Goal: Task Accomplishment & Management: Complete application form

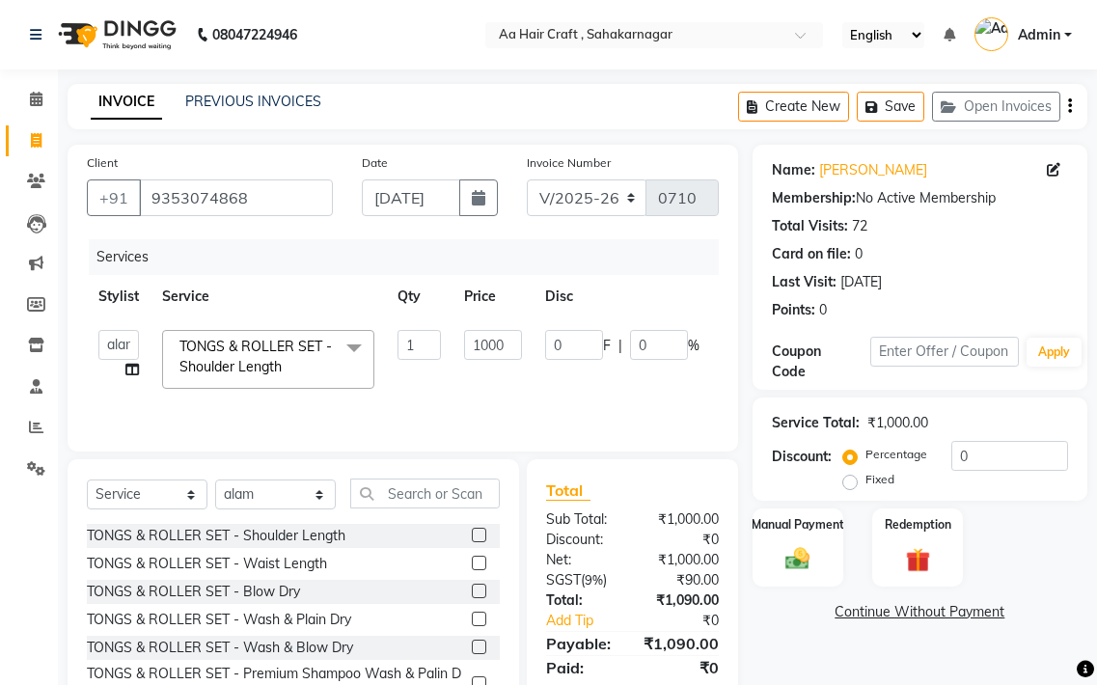
select select "6074"
select select "service"
select select "88749"
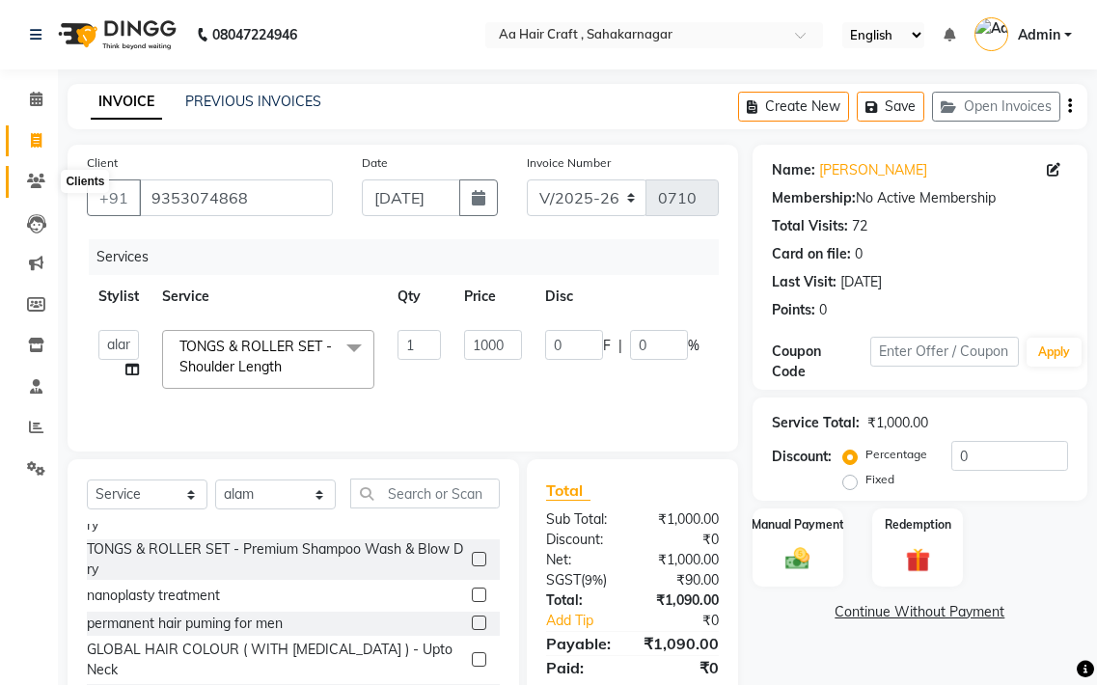
click at [26, 182] on span at bounding box center [36, 182] width 34 height 22
click at [278, 202] on input "9353074868" at bounding box center [236, 197] width 194 height 37
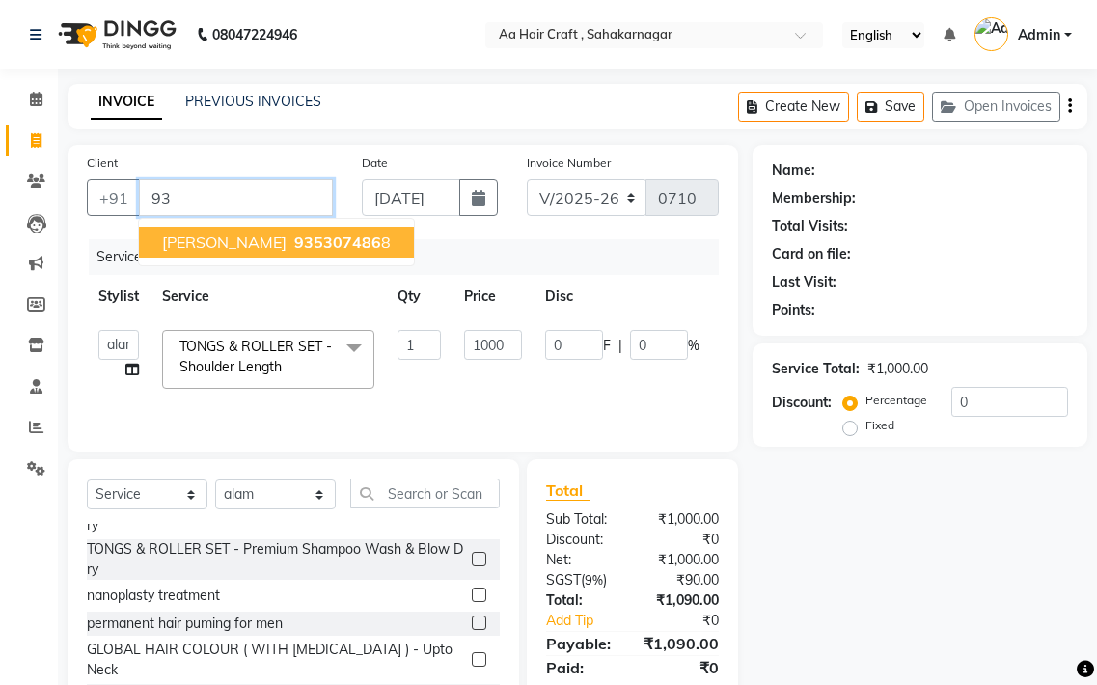
type input "9"
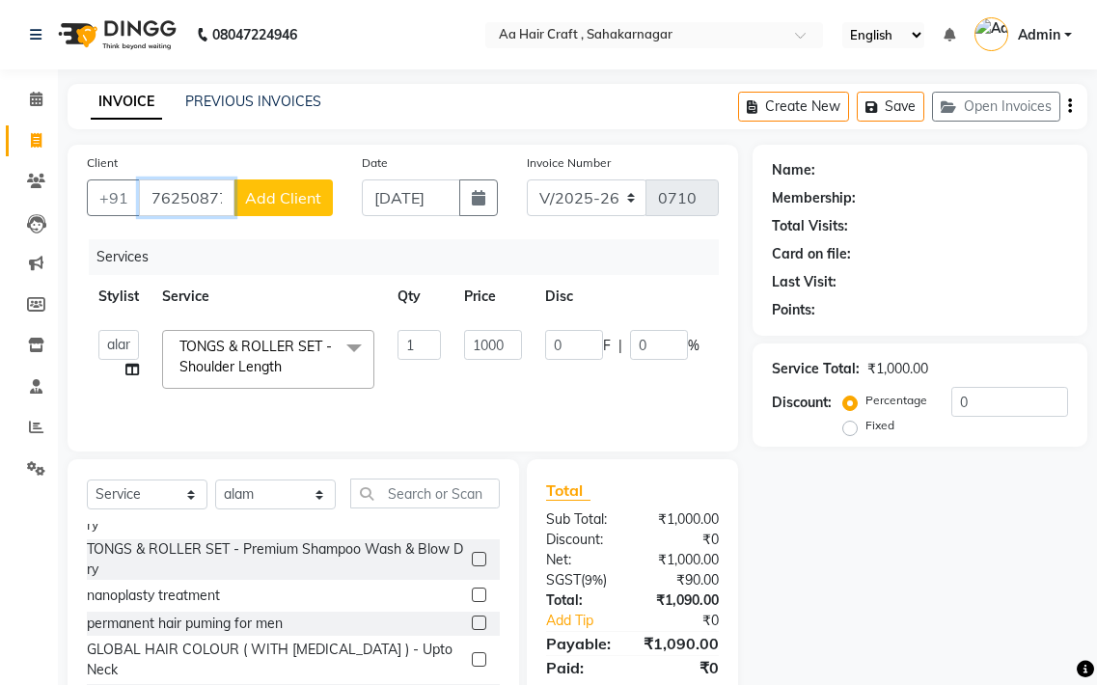
type input "7625087733"
click at [278, 202] on span "Add Client" at bounding box center [283, 197] width 76 height 19
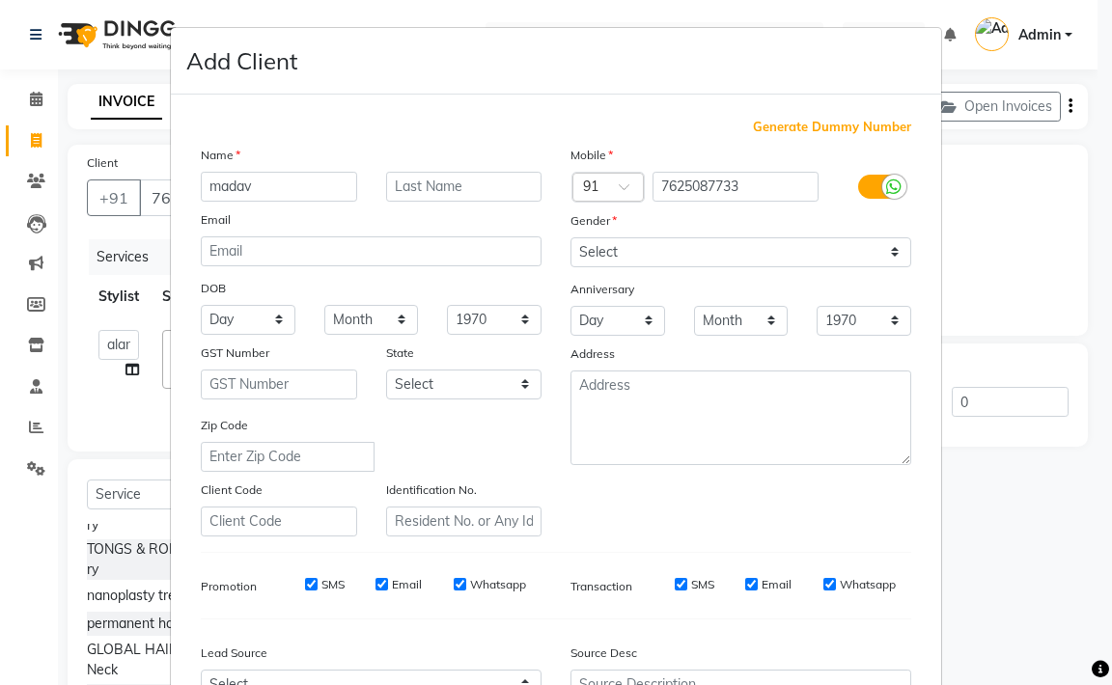
type input "madav"
click at [610, 250] on select "Select [DEMOGRAPHIC_DATA] [DEMOGRAPHIC_DATA] Other Prefer Not To Say" at bounding box center [740, 252] width 341 height 30
select select "[DEMOGRAPHIC_DATA]"
click at [570, 237] on select "Select [DEMOGRAPHIC_DATA] [DEMOGRAPHIC_DATA] Other Prefer Not To Say" at bounding box center [740, 252] width 341 height 30
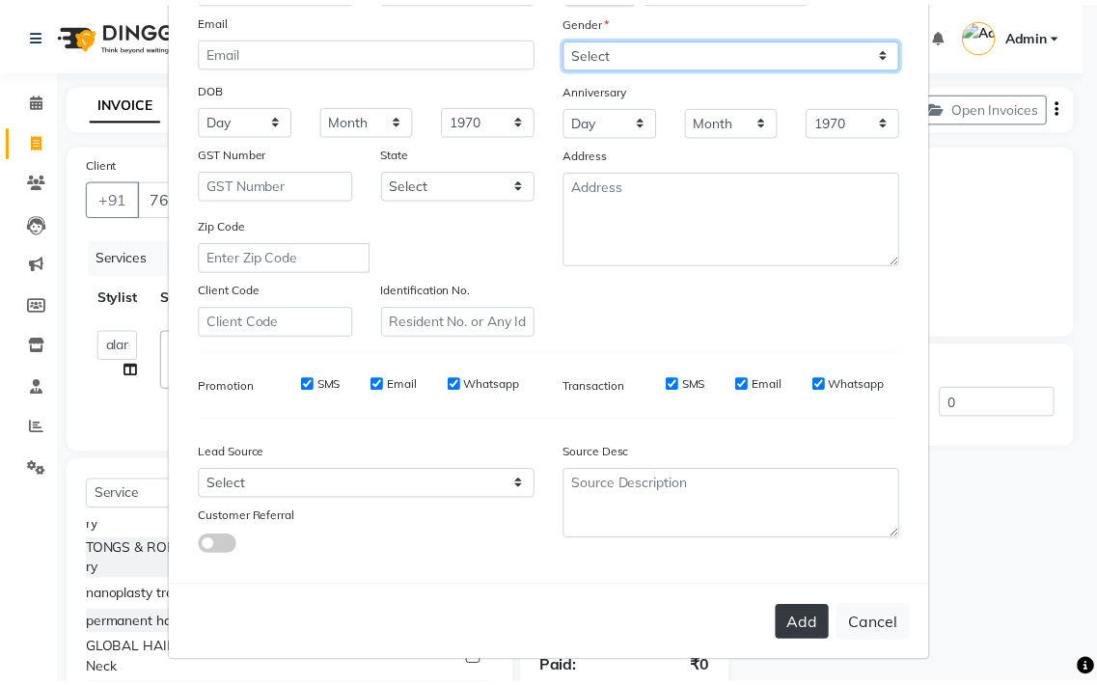
scroll to position [206, 0]
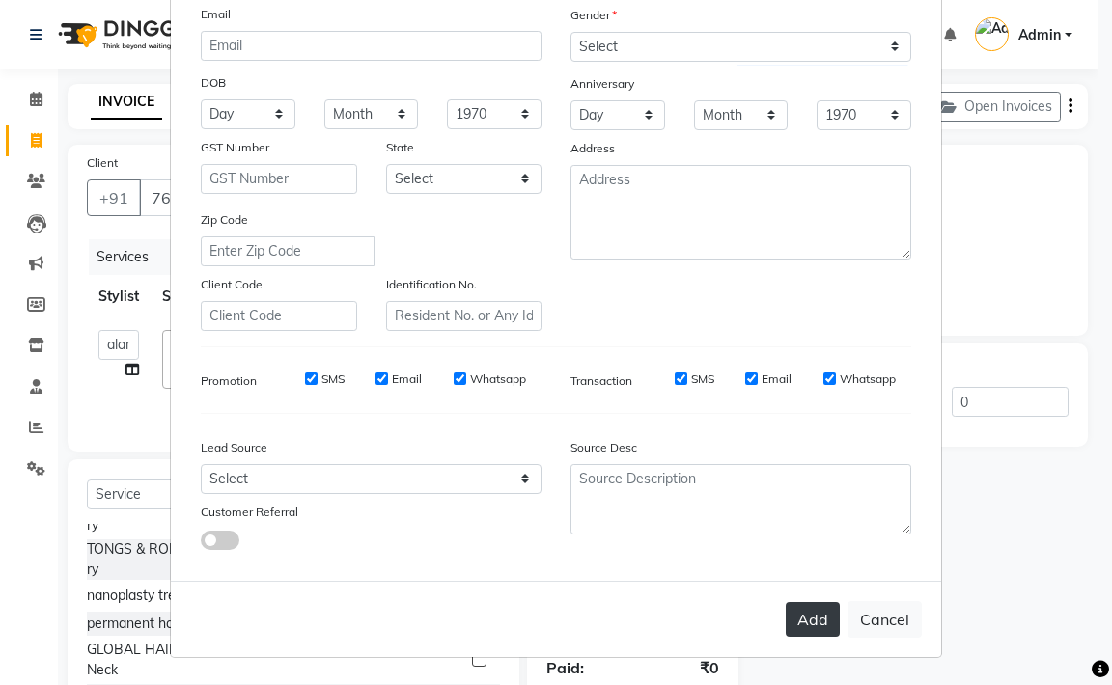
click at [800, 616] on button "Add" at bounding box center [812, 619] width 54 height 35
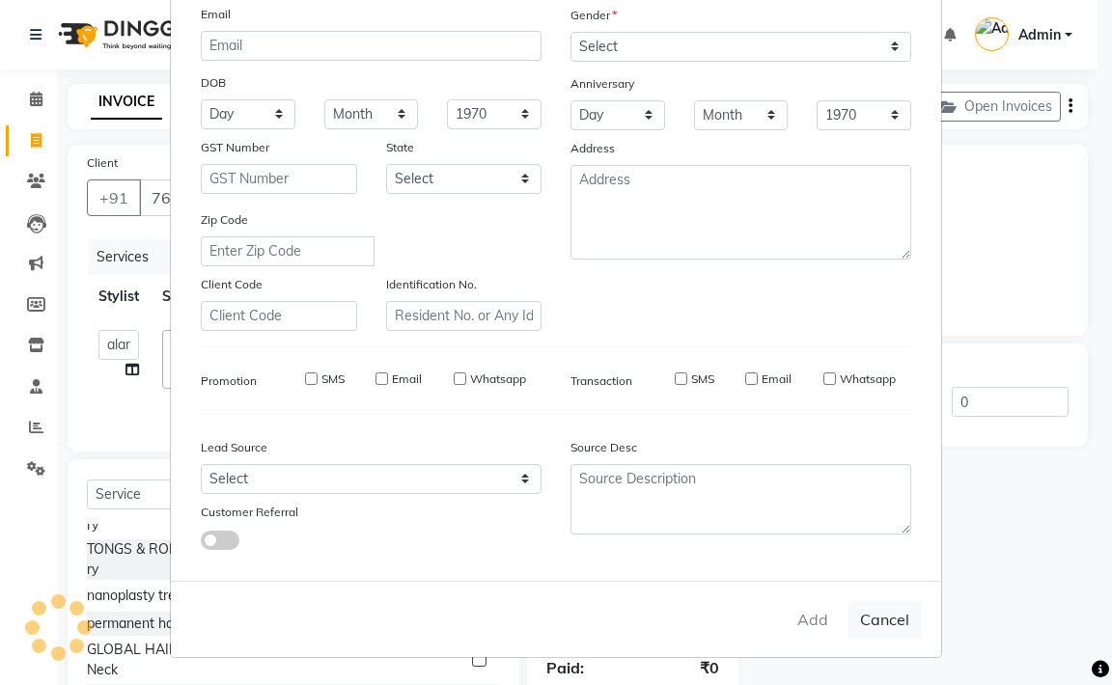
select select
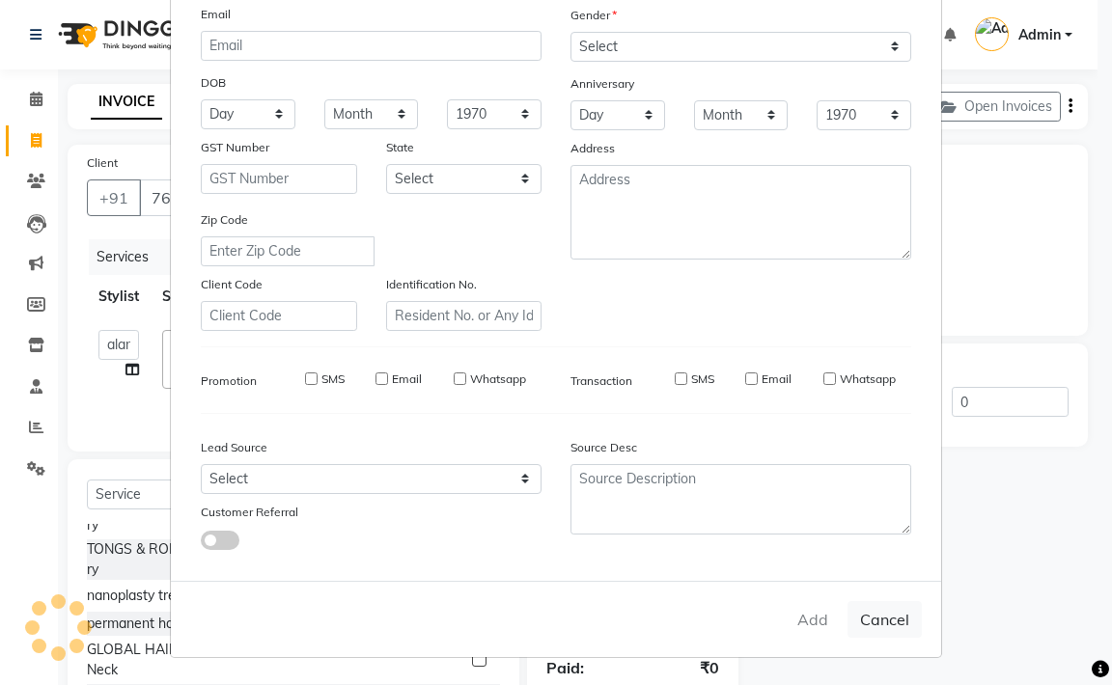
select select
checkbox input "false"
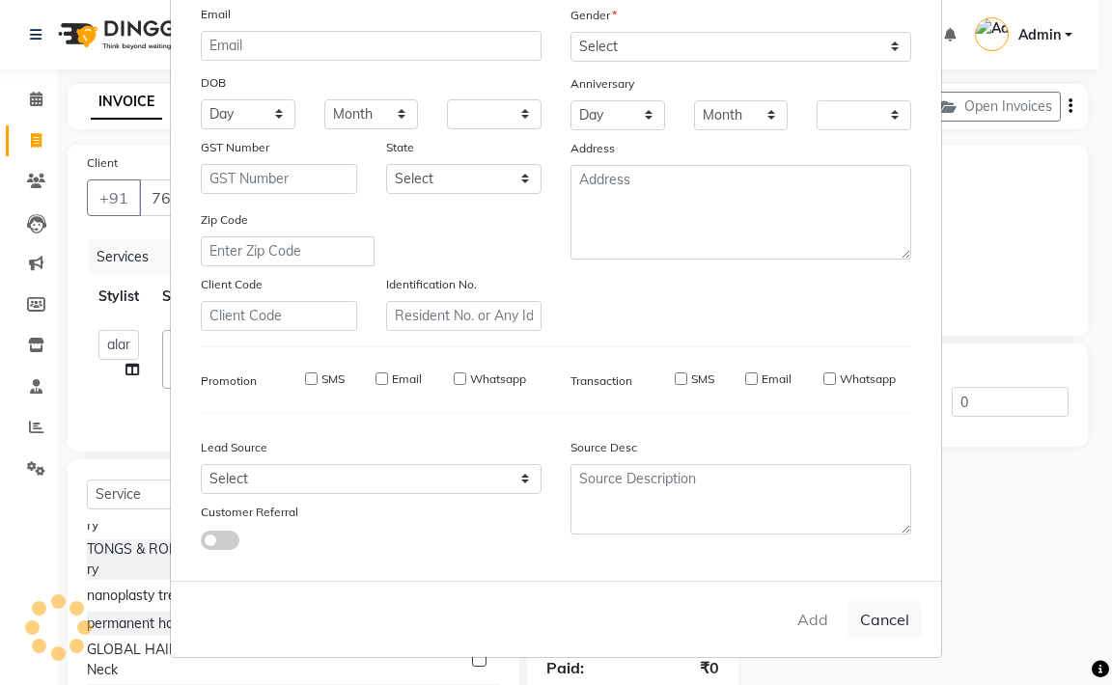
checkbox input "false"
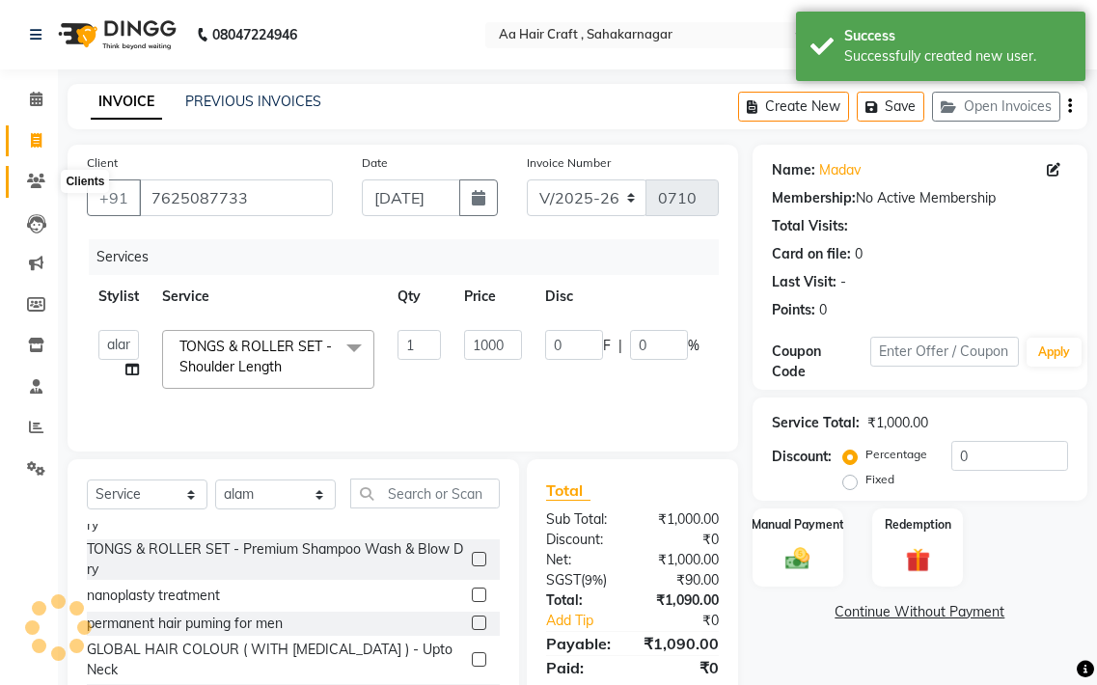
click at [39, 186] on icon at bounding box center [36, 181] width 18 height 14
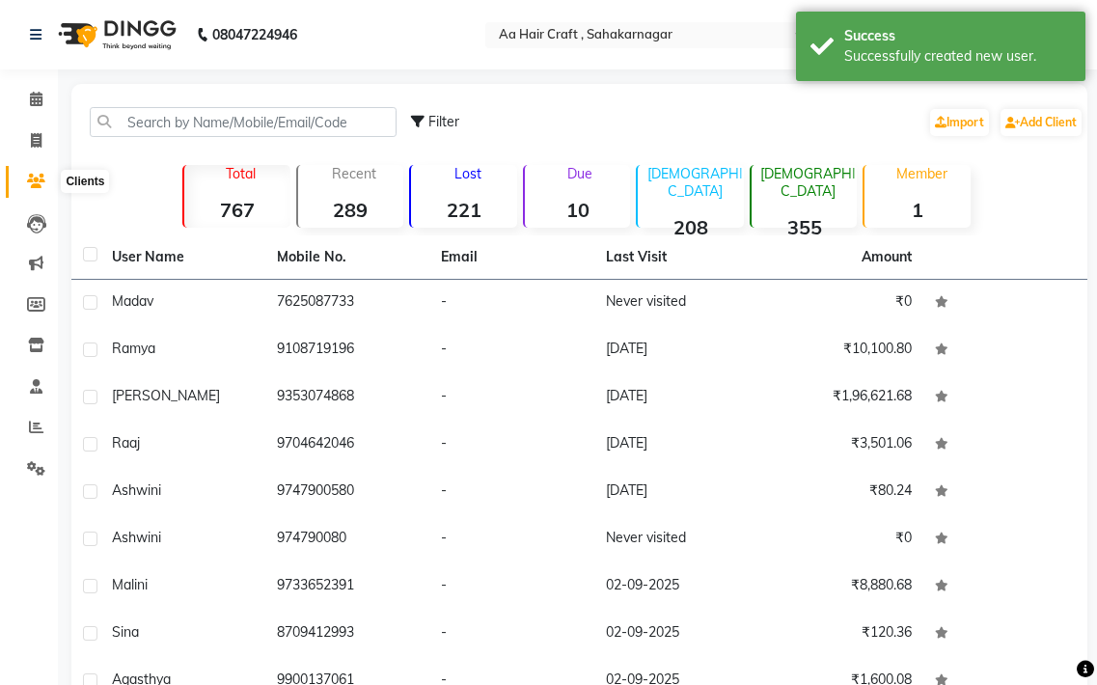
click at [36, 179] on icon at bounding box center [36, 181] width 18 height 14
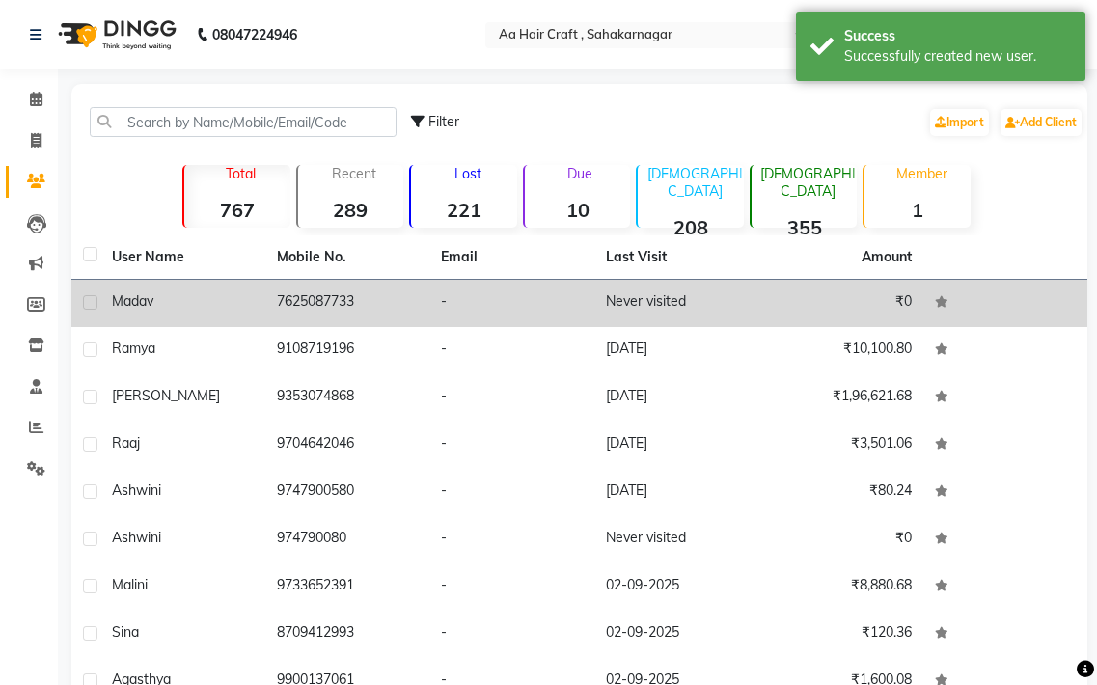
click at [149, 297] on span "madav" at bounding box center [132, 300] width 41 height 17
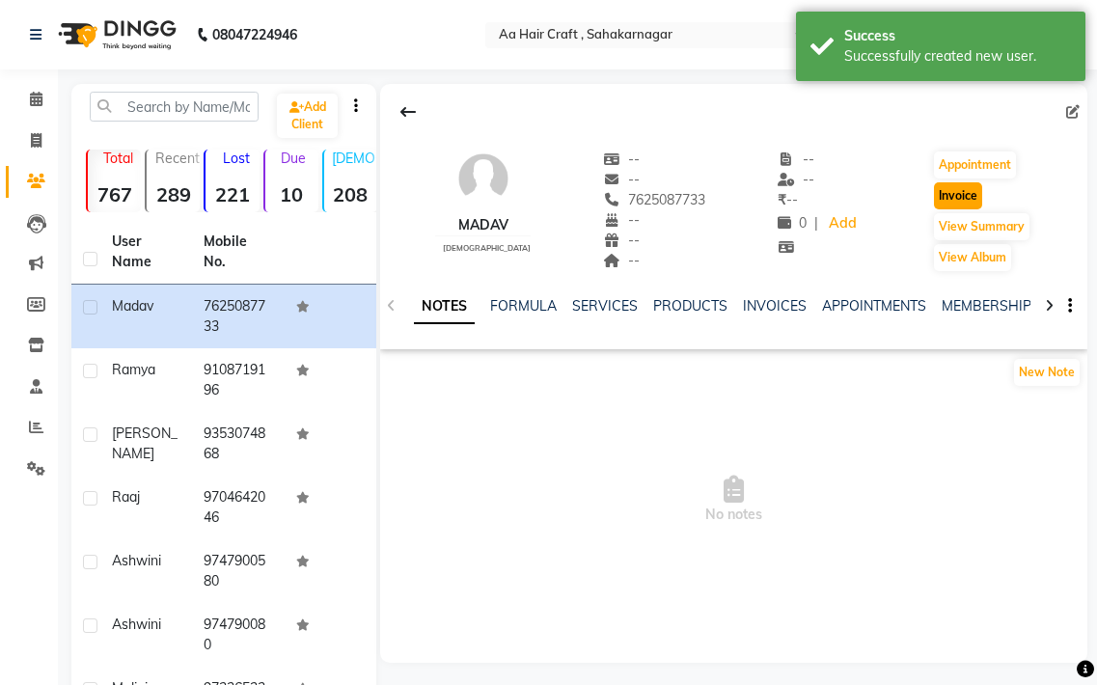
click at [967, 200] on button "Invoice" at bounding box center [958, 195] width 48 height 27
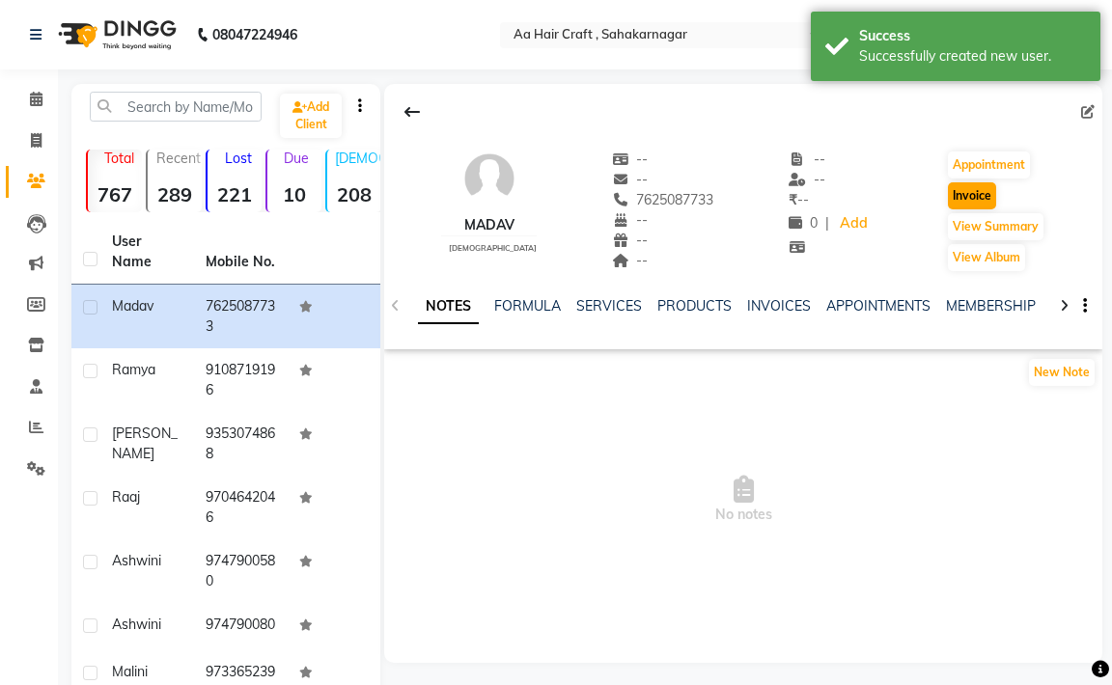
select select "6074"
select select "service"
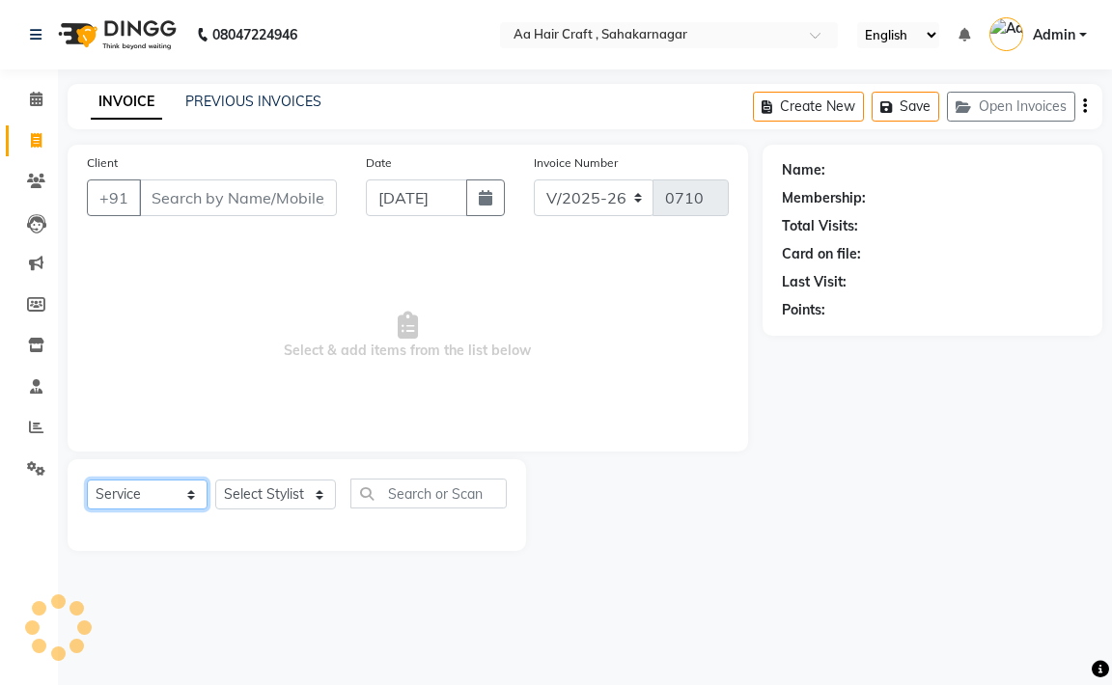
type input "7625087733"
drag, startPoint x: 151, startPoint y: 491, endPoint x: 149, endPoint y: 481, distance: 11.0
click at [151, 491] on select "Select Service Product Membership Package Voucher Prepaid Gift Card" at bounding box center [147, 495] width 121 height 30
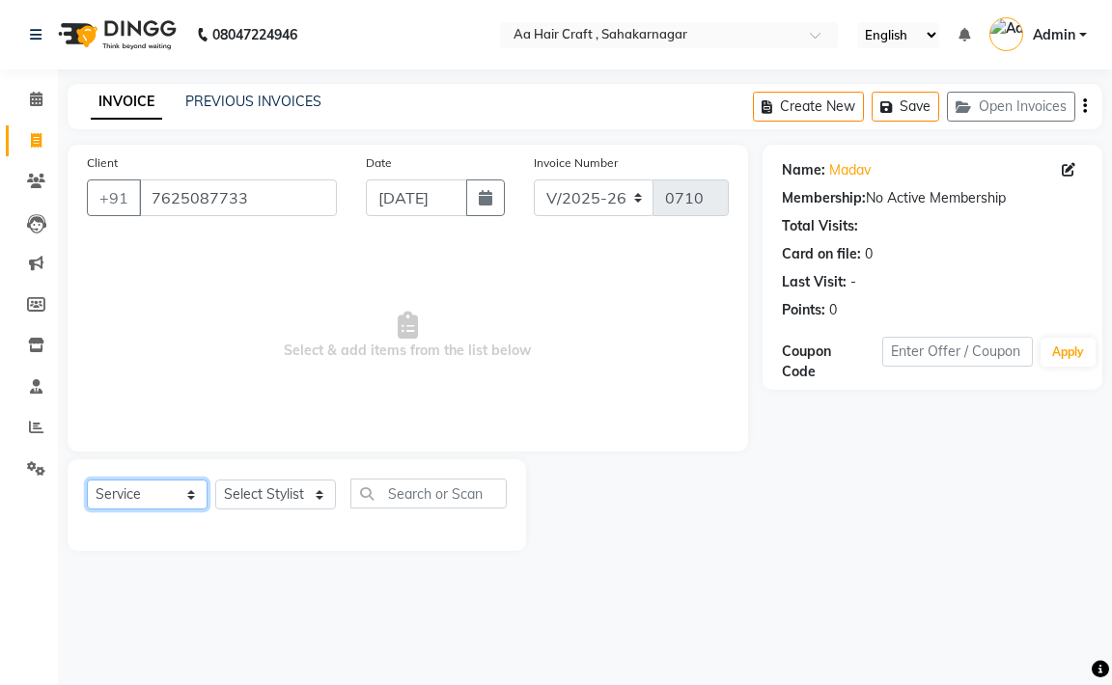
select select "product"
click at [87, 480] on select "Select Service Product Membership Package Voucher Prepaid Gift Card" at bounding box center [147, 495] width 121 height 30
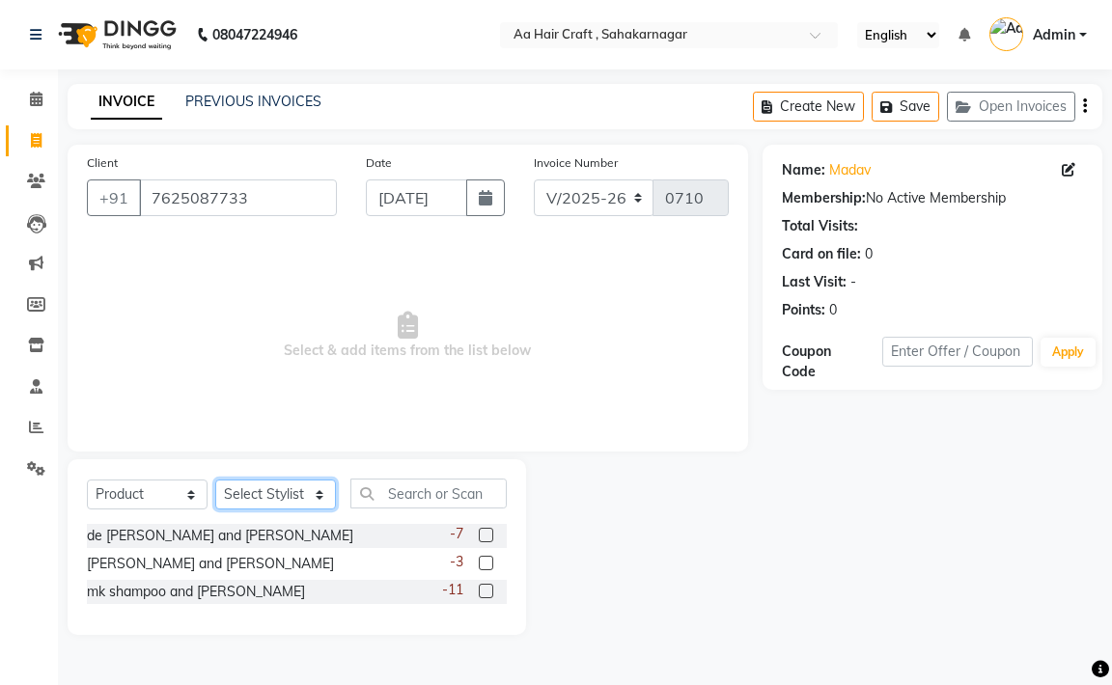
click at [266, 507] on select "Select Stylist [PERSON_NAME] hair stylish [PERSON_NAME] beautycian [PERSON_NAME…" at bounding box center [275, 495] width 121 height 30
select select "80767"
click at [215, 480] on select "Select Stylist [PERSON_NAME] hair stylish [PERSON_NAME] beautycian [PERSON_NAME…" at bounding box center [275, 495] width 121 height 30
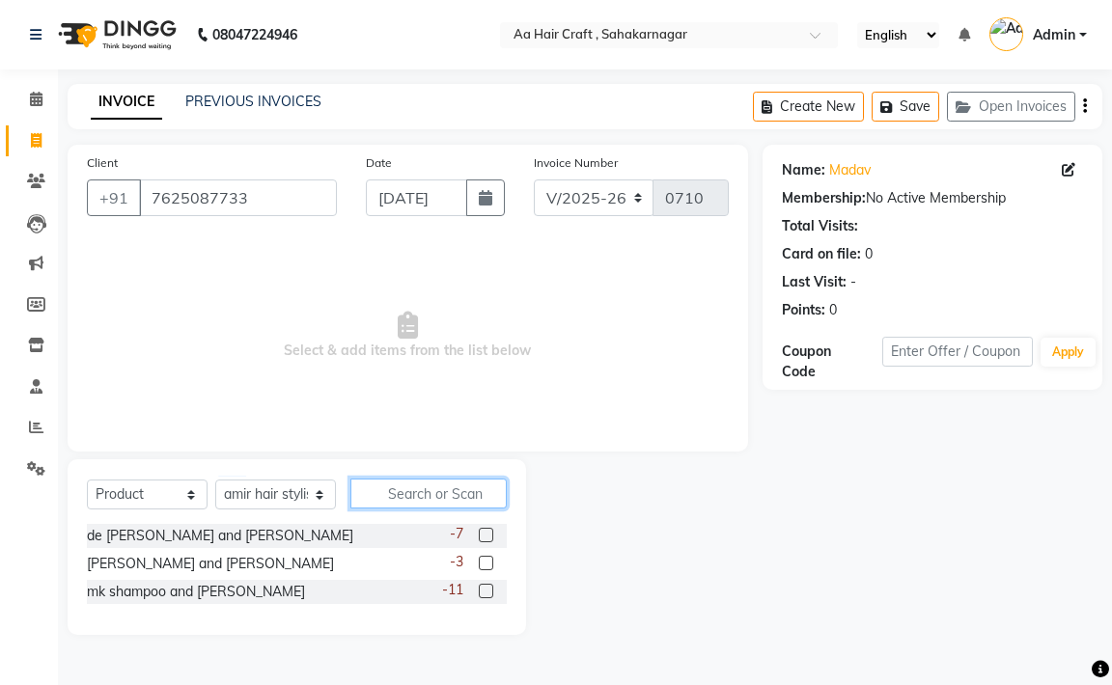
drag, startPoint x: 408, startPoint y: 495, endPoint x: 699, endPoint y: 394, distance: 307.6
click at [412, 492] on input "text" at bounding box center [428, 494] width 156 height 30
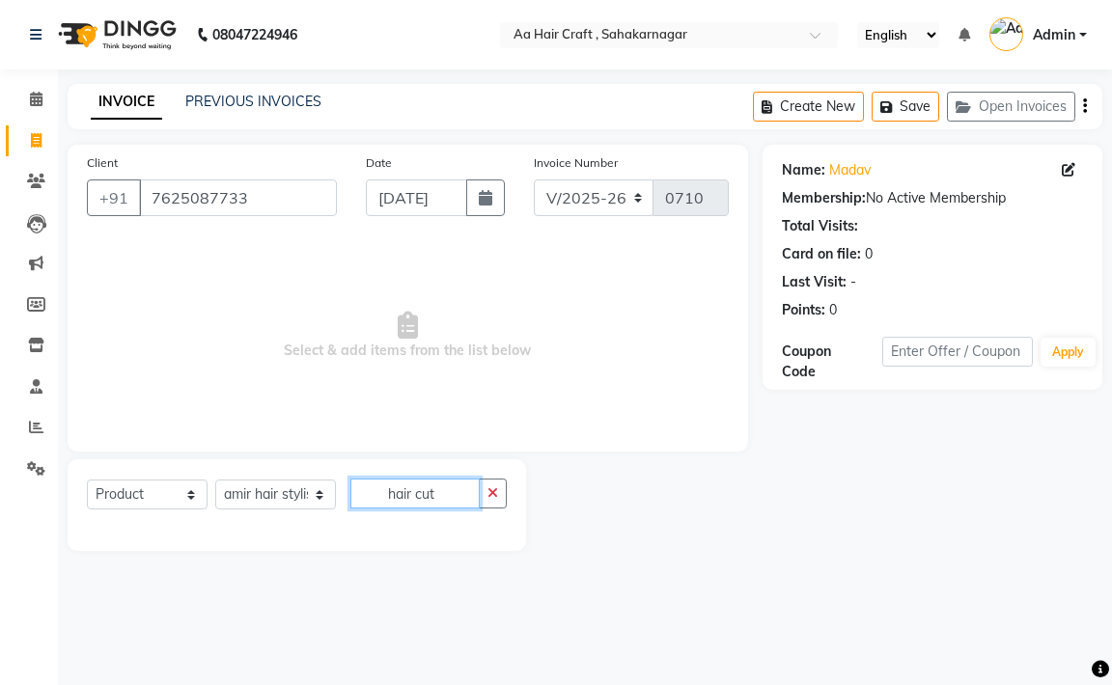
type input "hair cut"
click at [123, 488] on select "Select Service Product Membership Package Voucher Prepaid Gift Card" at bounding box center [147, 495] width 121 height 30
select select "service"
click at [87, 480] on select "Select Service Product Membership Package Voucher Prepaid Gift Card" at bounding box center [147, 495] width 121 height 30
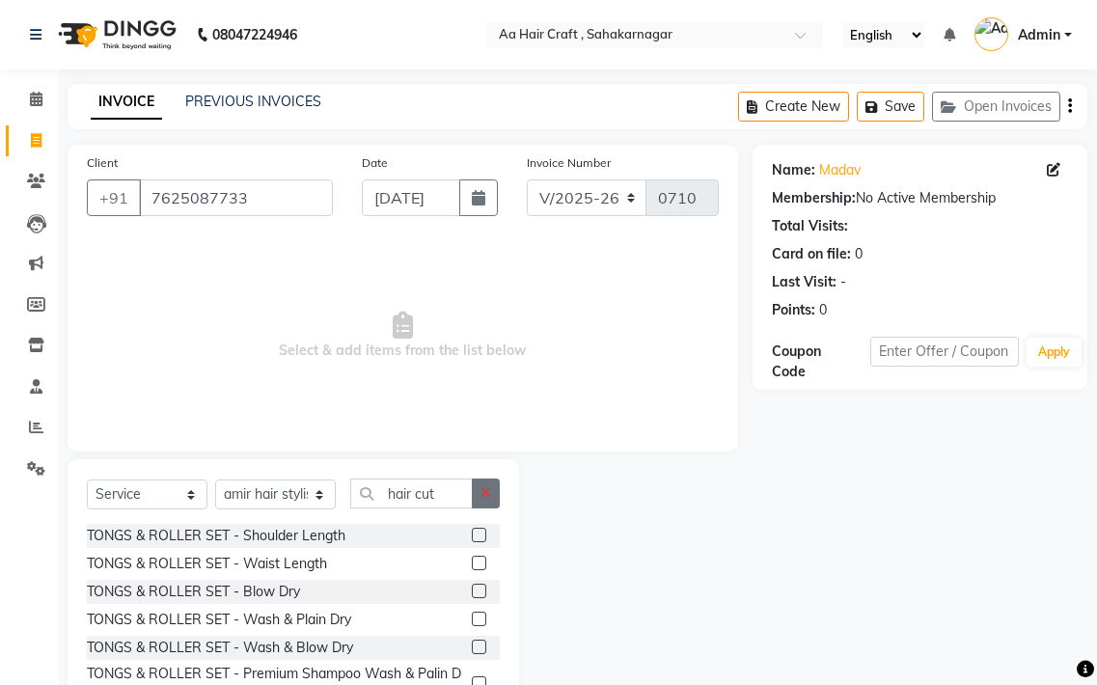
click at [484, 483] on button "button" at bounding box center [486, 494] width 28 height 30
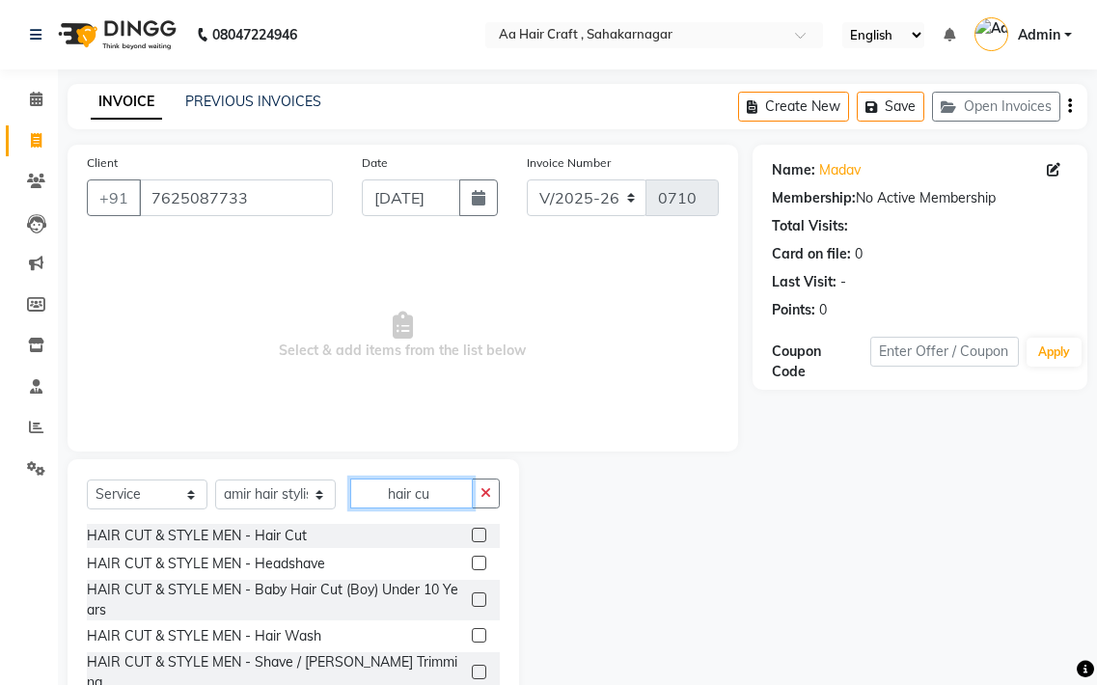
type input "hair cu"
click at [472, 537] on label at bounding box center [479, 535] width 14 height 14
click at [472, 537] on input "checkbox" at bounding box center [478, 536] width 13 height 13
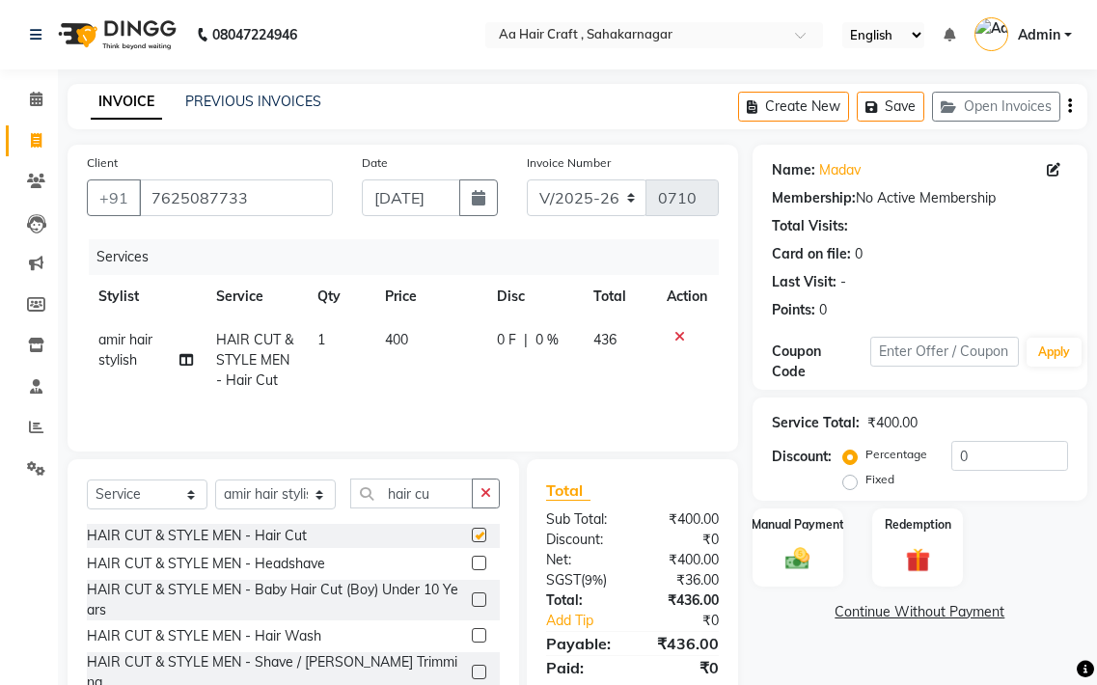
checkbox input "false"
drag, startPoint x: 419, startPoint y: 331, endPoint x: 447, endPoint y: 331, distance: 28.0
click at [422, 331] on td "400" at bounding box center [429, 360] width 113 height 84
select select "80767"
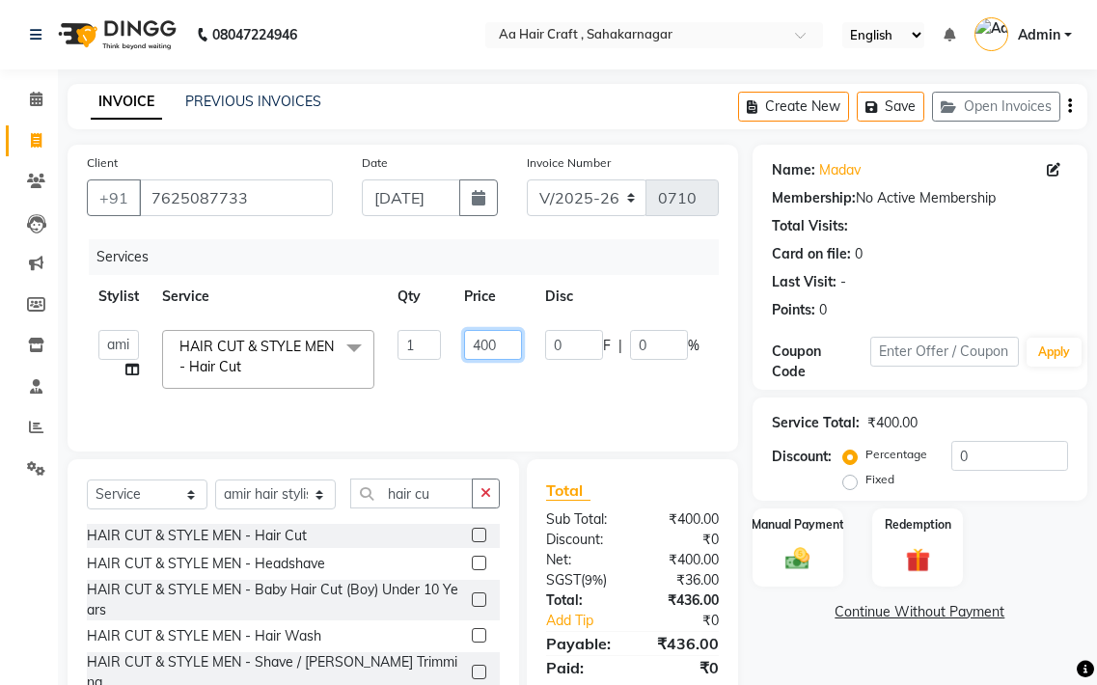
click at [509, 342] on input "400" at bounding box center [493, 345] width 58 height 30
type input "4"
type input "300"
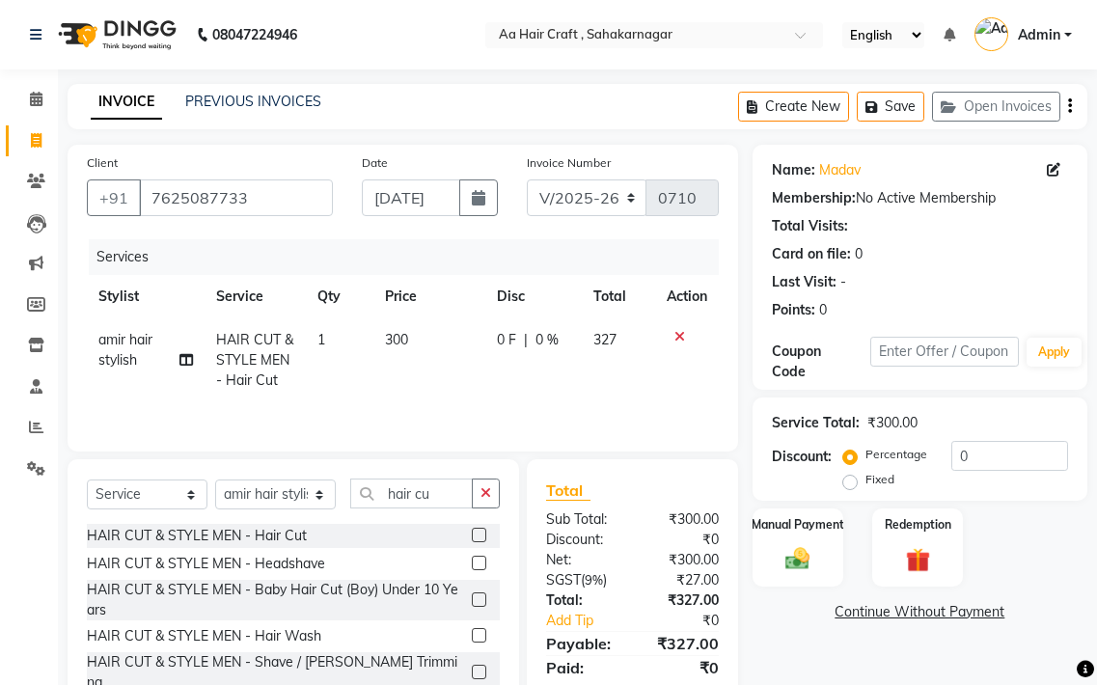
click at [512, 369] on tr "amir hair stylish HAIR CUT & STYLE MEN - Hair Cut 1 300 0 F | 0 % 327" at bounding box center [403, 360] width 632 height 84
click at [416, 325] on td "300" at bounding box center [429, 360] width 113 height 84
select select "80767"
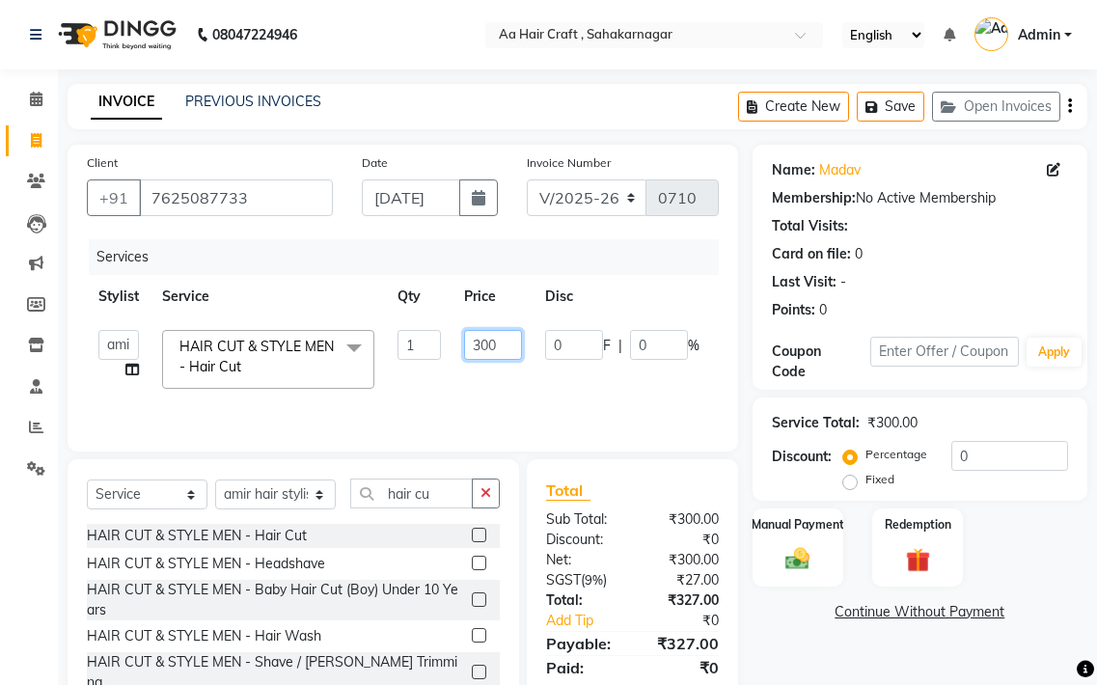
click at [516, 337] on input "300" at bounding box center [493, 345] width 58 height 30
type input "3"
type input "255"
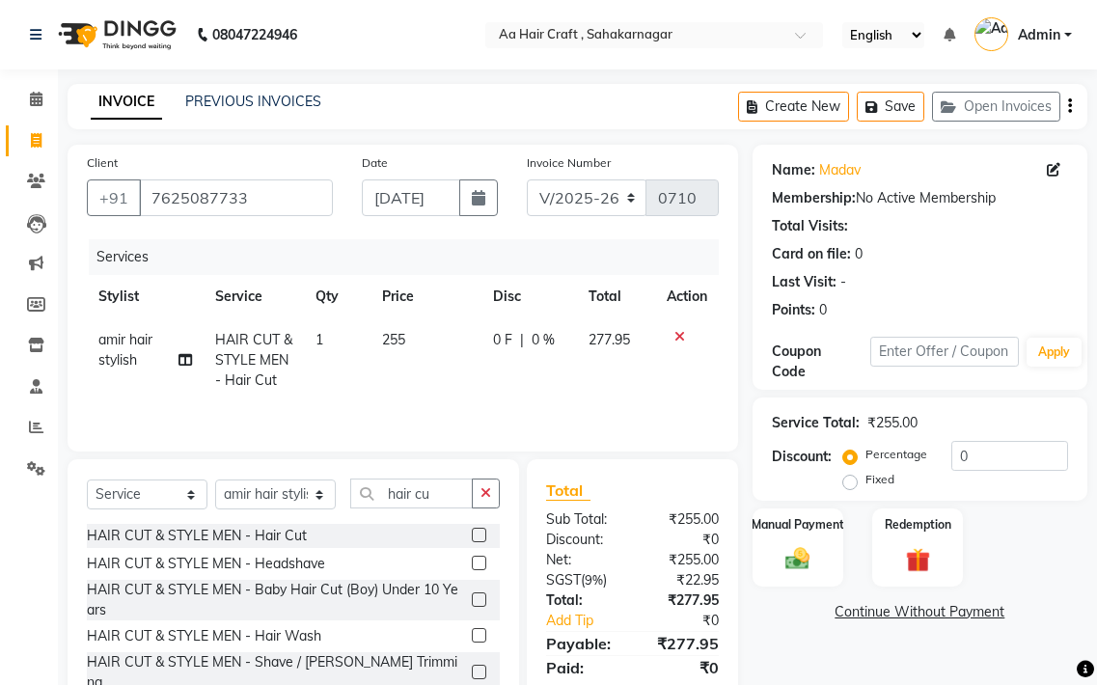
click at [526, 367] on tr "amir hair stylish HAIR CUT & STYLE MEN - Hair Cut 1 255 0 F | 0 % 277.95" at bounding box center [403, 360] width 632 height 84
drag, startPoint x: 422, startPoint y: 341, endPoint x: 475, endPoint y: 323, distance: 55.8
click at [449, 329] on td "255" at bounding box center [426, 360] width 111 height 84
select select "80767"
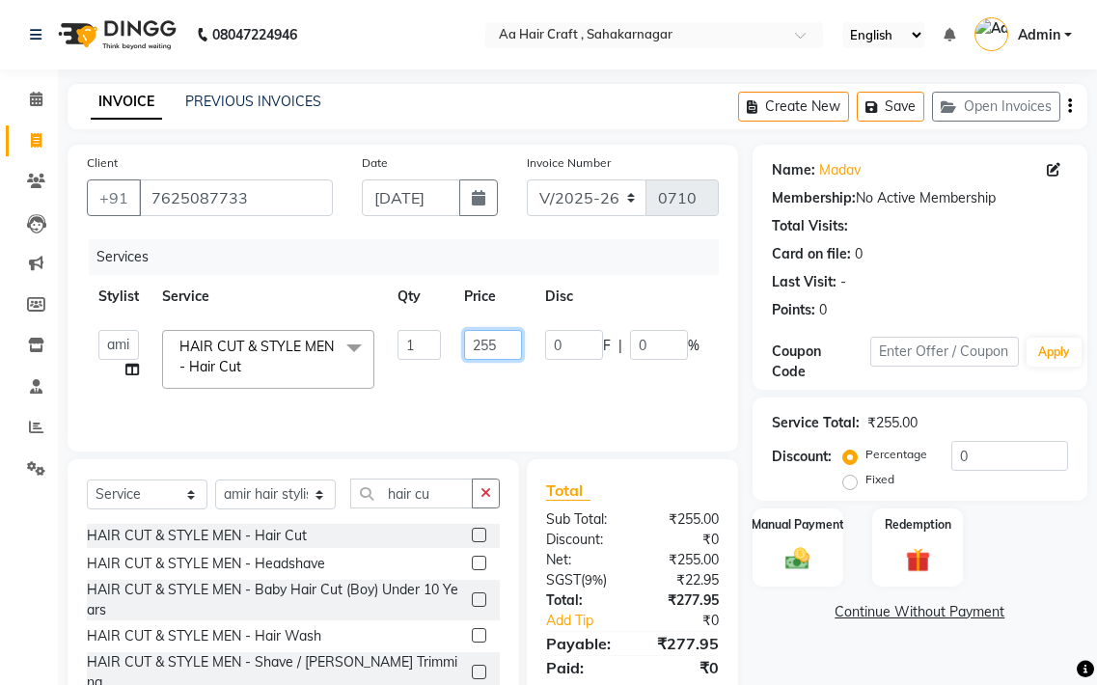
click at [500, 351] on input "255" at bounding box center [493, 345] width 58 height 30
type input "289"
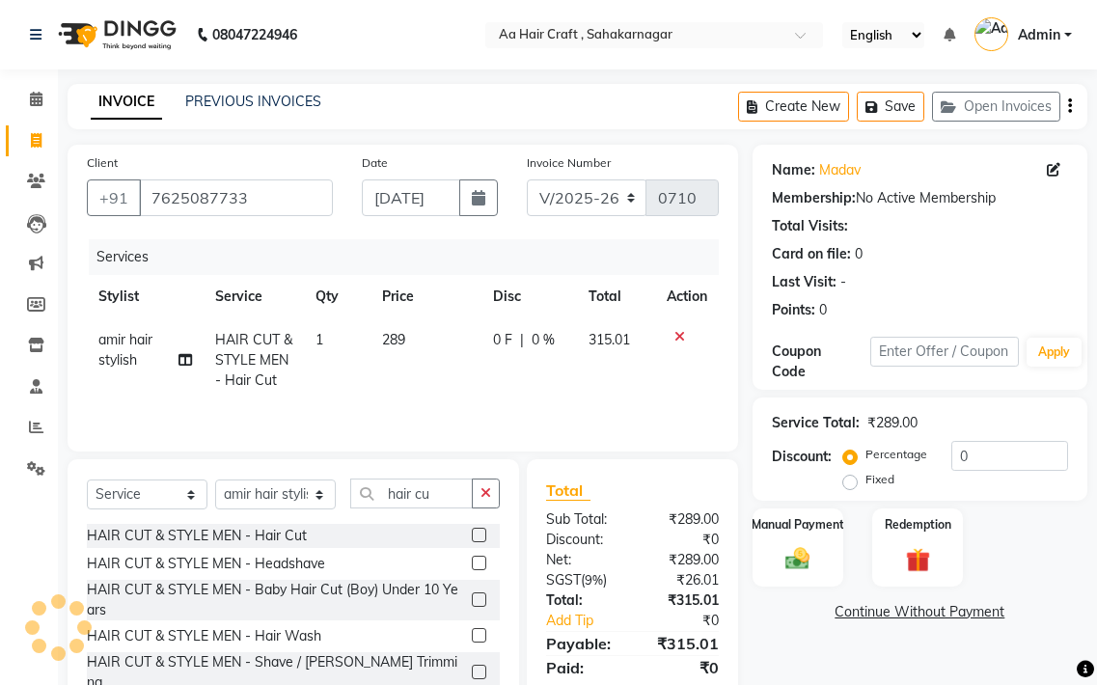
click at [505, 369] on tr "amir hair stylish HAIR CUT & STYLE MEN - Hair Cut 1 289 0 F | 0 % 315.01" at bounding box center [403, 360] width 632 height 84
click at [447, 328] on td "289" at bounding box center [426, 360] width 111 height 84
select select "80767"
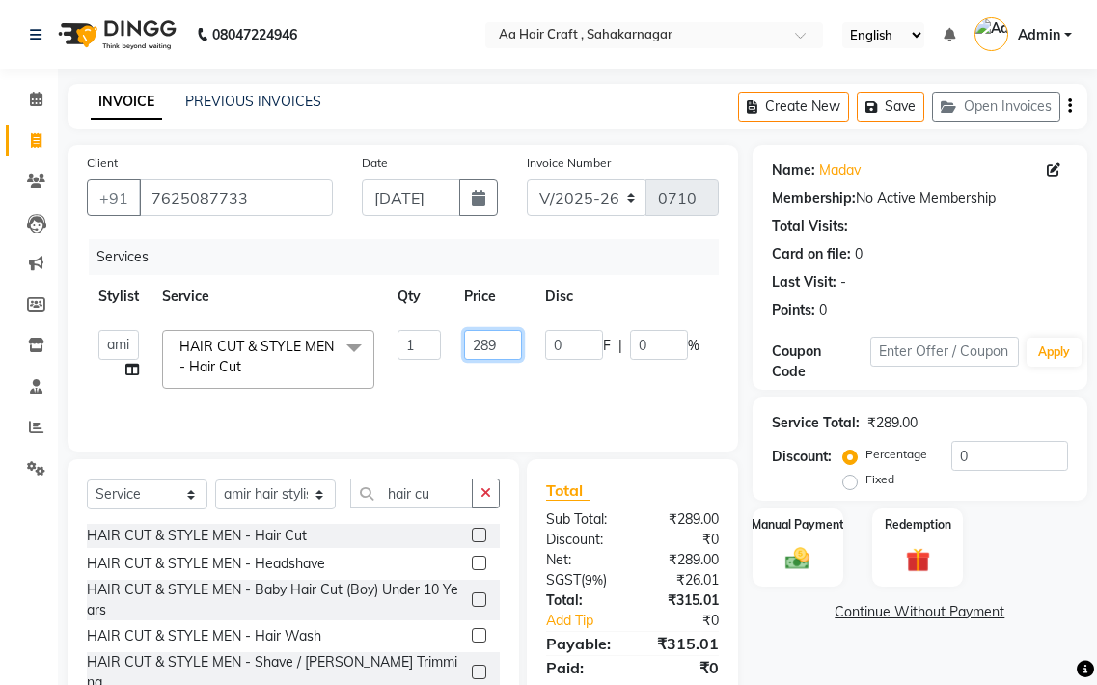
click at [511, 342] on input "289" at bounding box center [493, 345] width 58 height 30
type input "285"
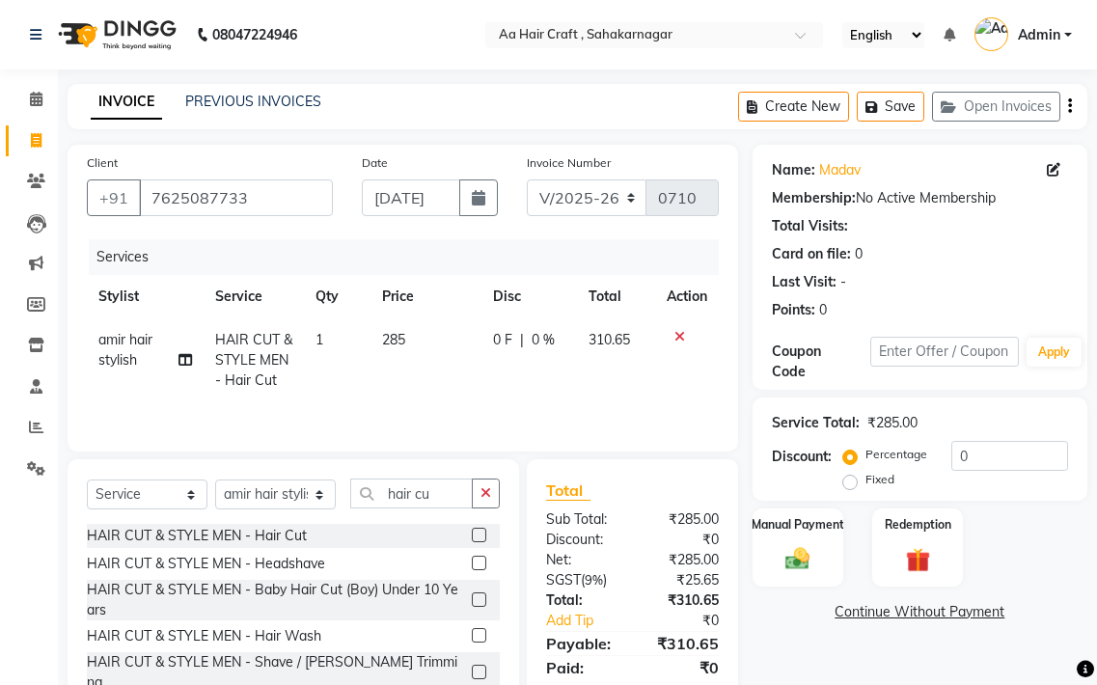
click at [521, 387] on tr "amir hair stylish HAIR CUT & STYLE MEN - Hair Cut 1 285 0 F | 0 % 310.65" at bounding box center [403, 360] width 632 height 84
click at [426, 348] on td "285" at bounding box center [426, 360] width 111 height 84
select select "80767"
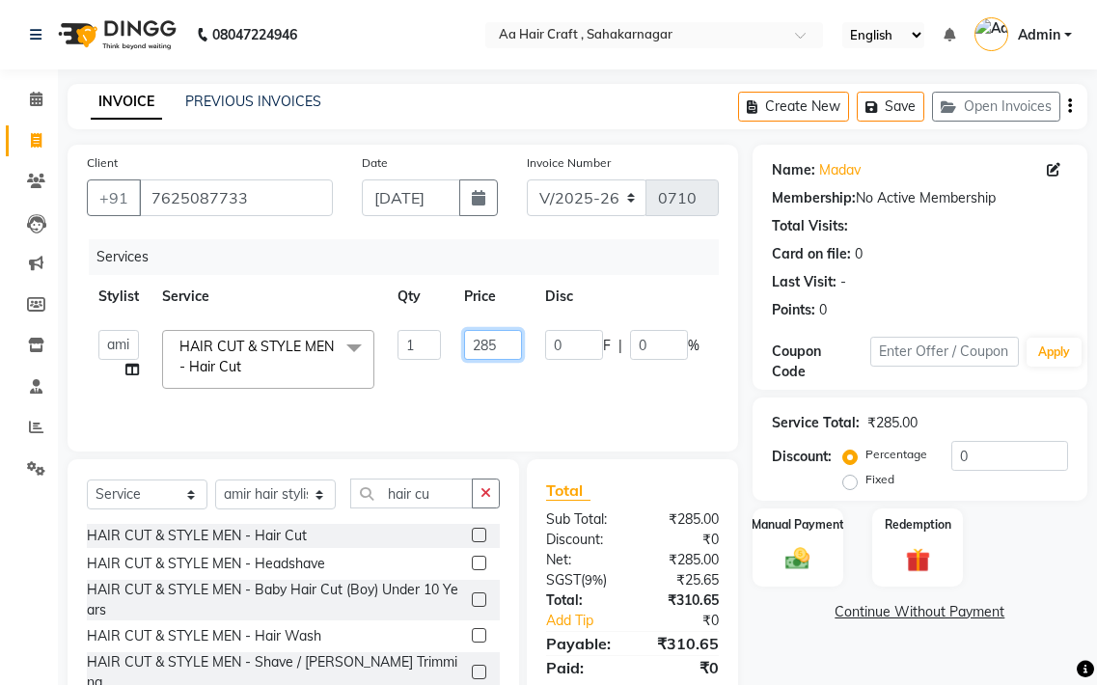
click at [506, 342] on input "285" at bounding box center [493, 345] width 58 height 30
type input "280"
click at [513, 398] on tr "[PERSON_NAME] hair stylish Anuska [PERSON_NAME] beautycian [PERSON_NAME] beauty…" at bounding box center [463, 359] width 753 height 82
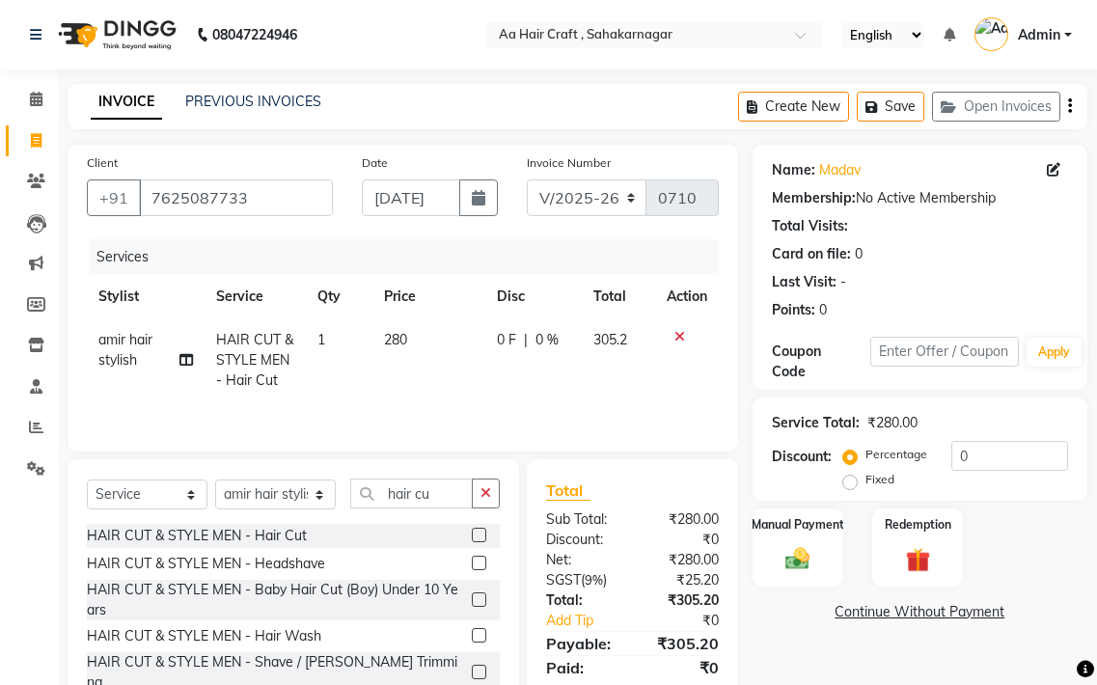
click at [415, 339] on td "280" at bounding box center [428, 360] width 112 height 84
select select "80767"
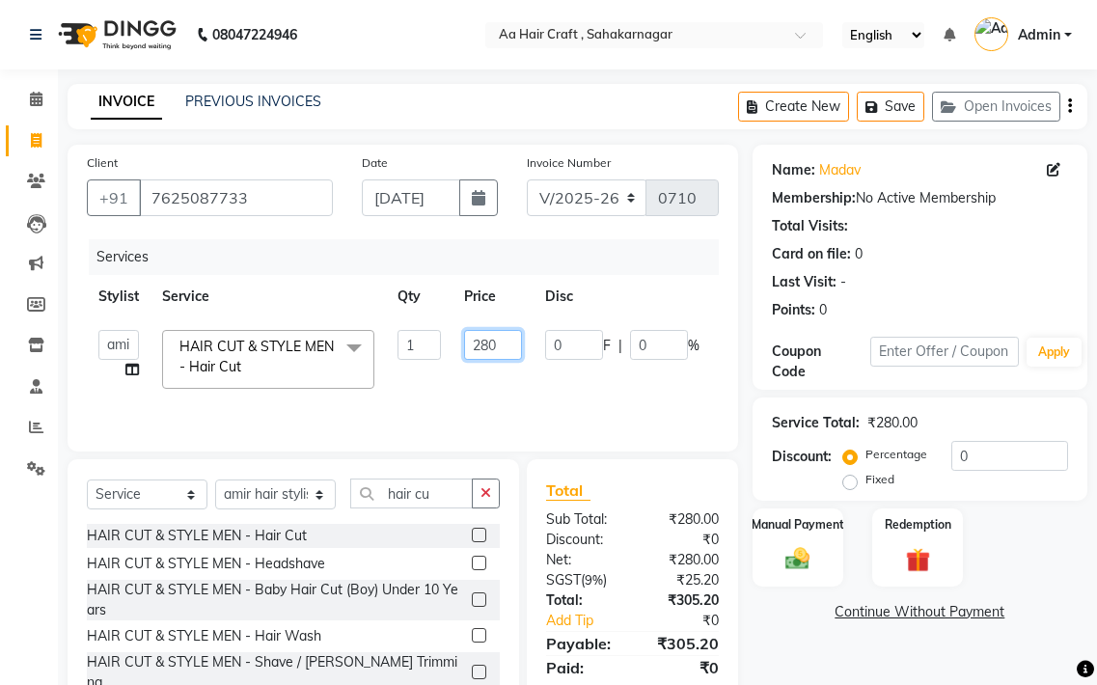
click at [507, 341] on input "280" at bounding box center [493, 345] width 58 height 30
type input "278"
click at [532, 393] on tr "[PERSON_NAME] hair stylish Anuska [PERSON_NAME] beautycian [PERSON_NAME] beauty…" at bounding box center [459, 359] width 745 height 82
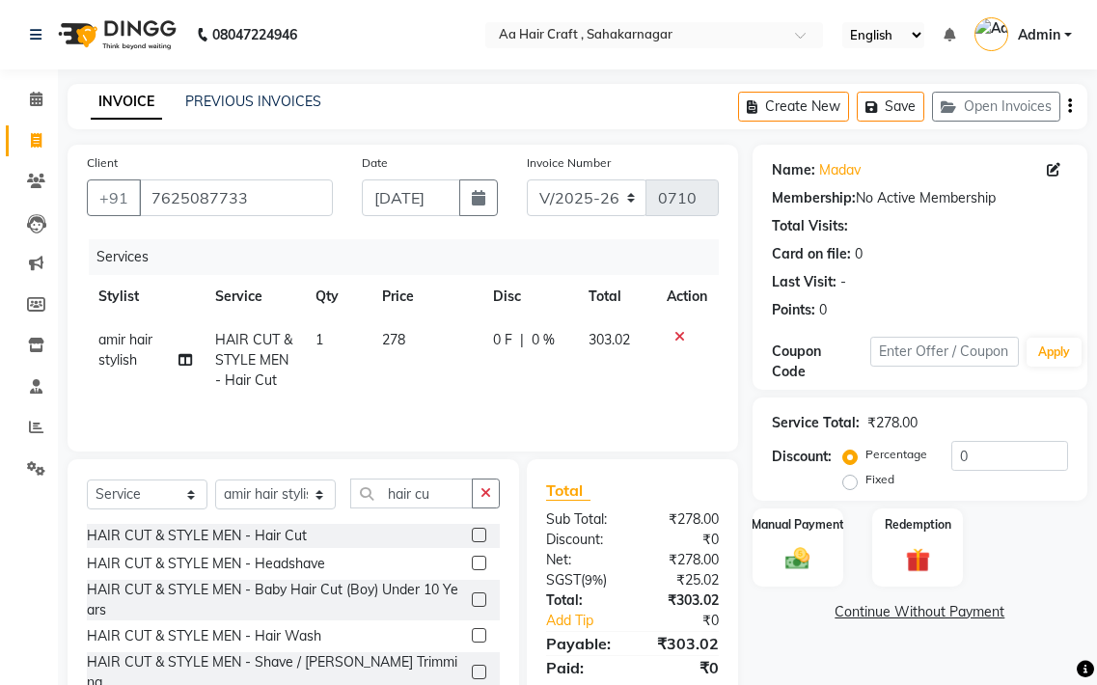
click at [422, 339] on td "278" at bounding box center [426, 360] width 111 height 84
select select "80767"
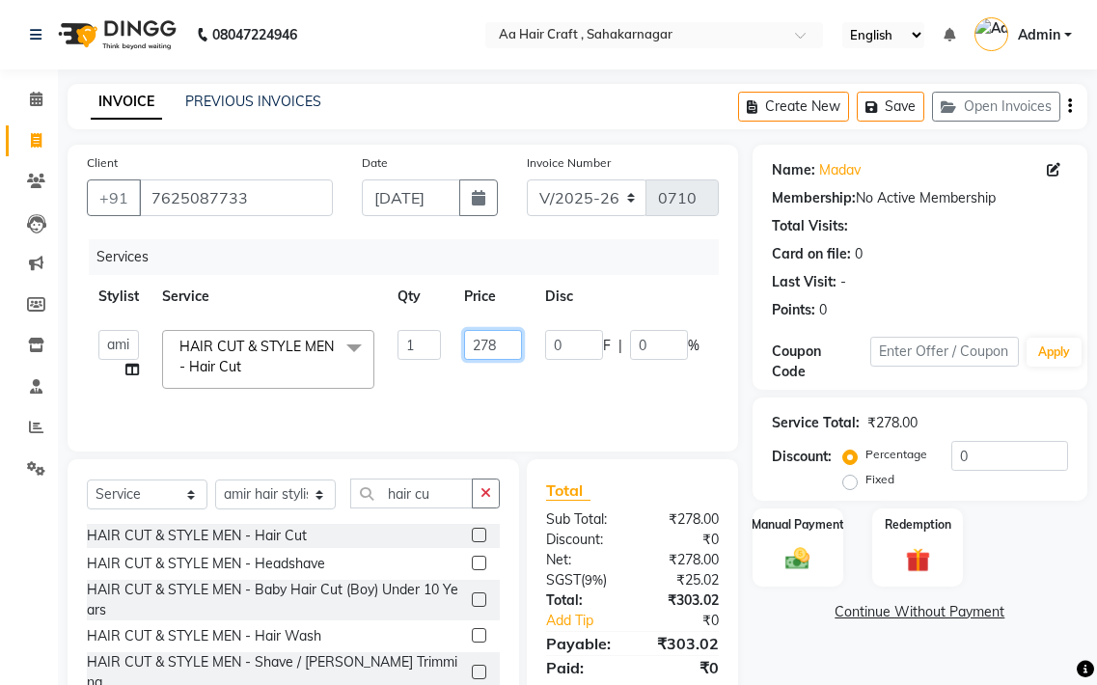
click at [500, 344] on input "278" at bounding box center [493, 345] width 58 height 30
type input "276"
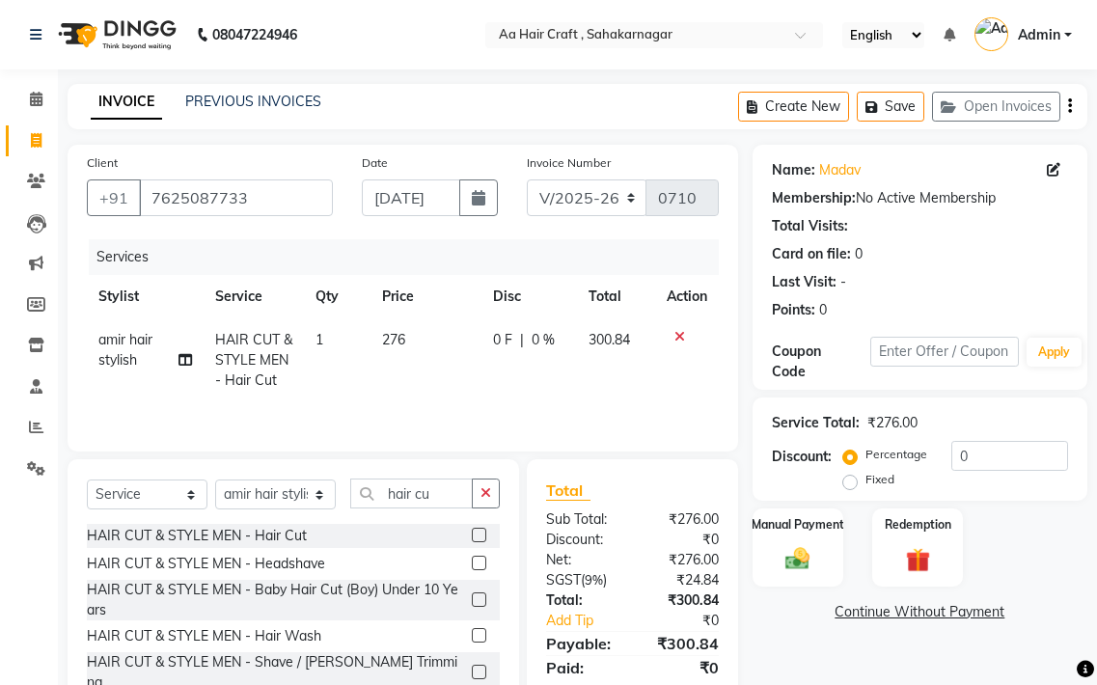
click at [499, 399] on tr "amir hair stylish HAIR CUT & STYLE MEN - Hair Cut 1 276 0 F | 0 % 300.84" at bounding box center [403, 360] width 632 height 84
click at [793, 551] on img at bounding box center [798, 558] width 41 height 29
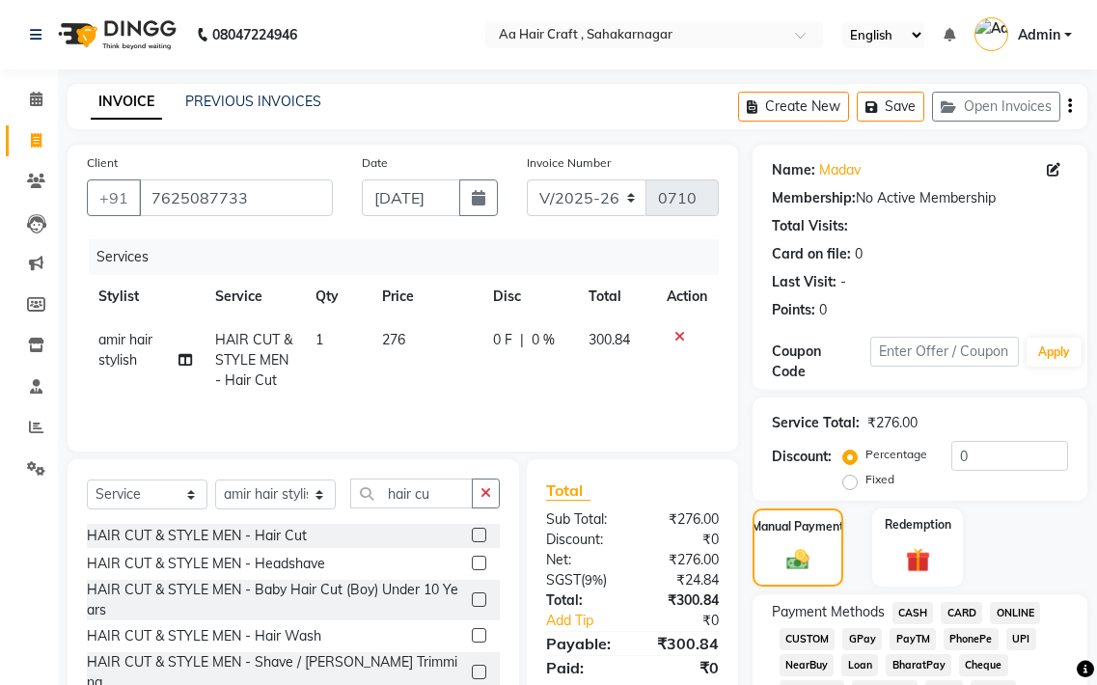
click at [870, 638] on span "GPay" at bounding box center [862, 639] width 40 height 22
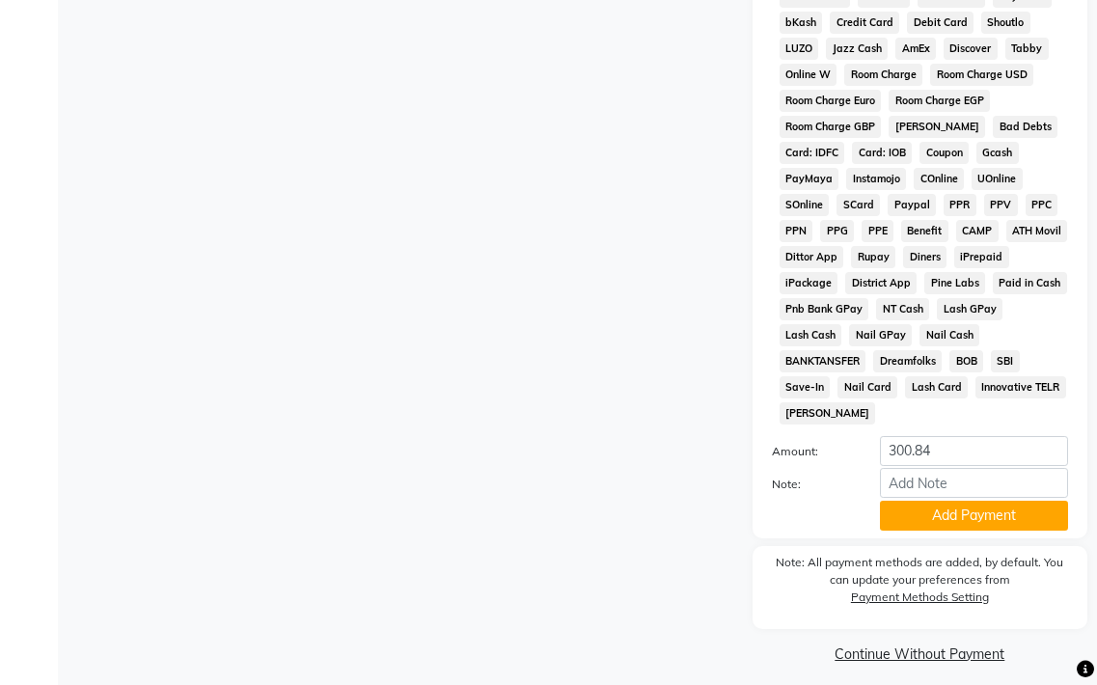
scroll to position [994, 0]
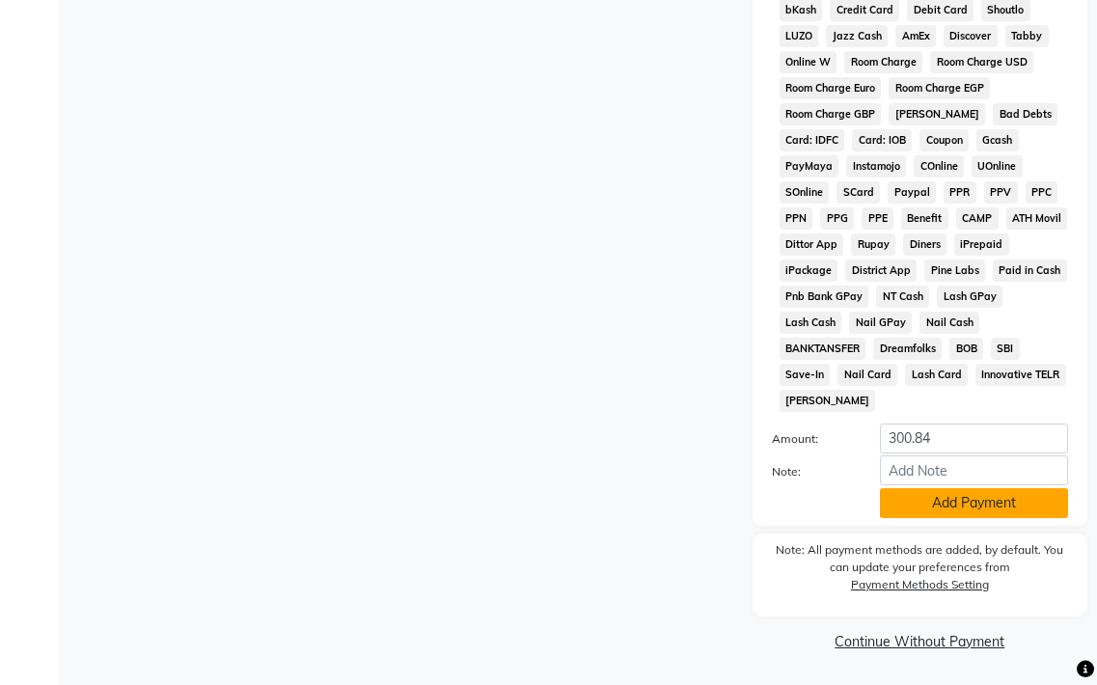
click at [935, 505] on button "Add Payment" at bounding box center [974, 503] width 188 height 30
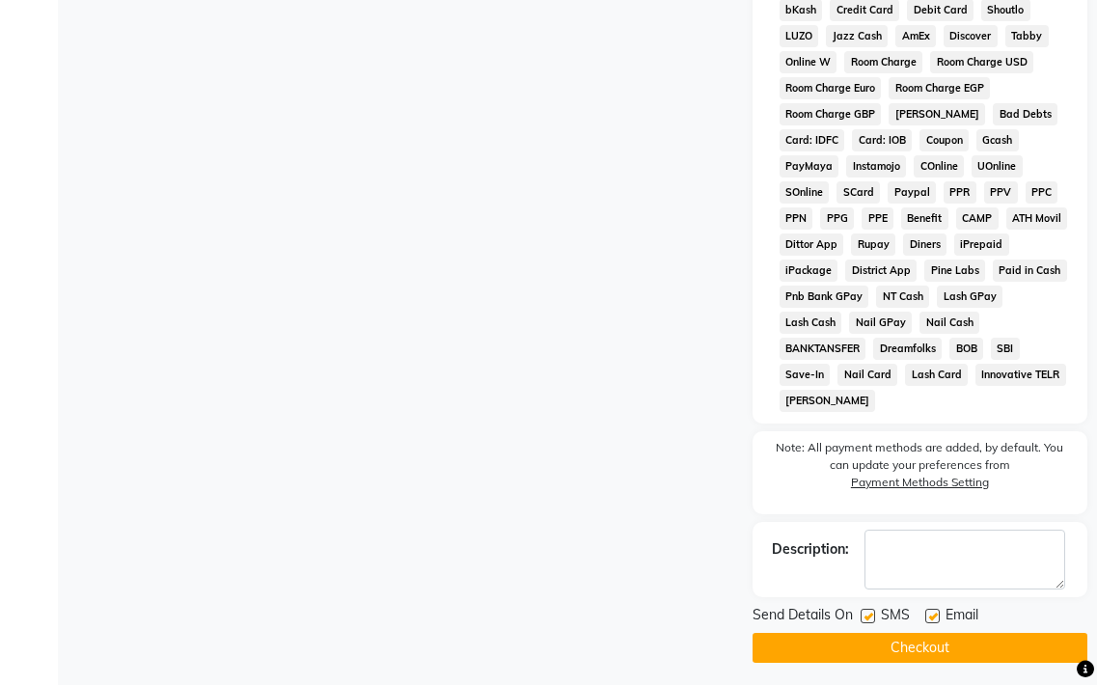
click at [930, 613] on label at bounding box center [932, 616] width 14 height 14
click at [930, 613] on input "checkbox" at bounding box center [931, 617] width 13 height 13
checkbox input "false"
click at [933, 644] on button "Checkout" at bounding box center [920, 648] width 335 height 30
